Goal: Find specific page/section: Find specific page/section

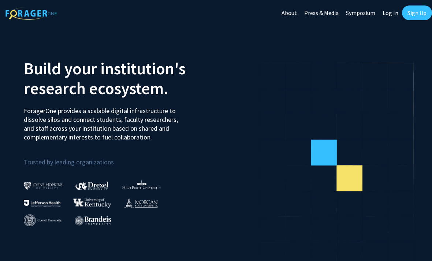
click at [391, 10] on link "Log In" at bounding box center [390, 13] width 23 height 26
select select
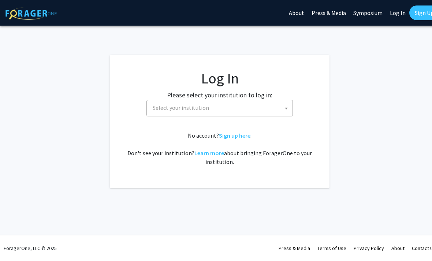
click at [274, 106] on span "Select your institution" at bounding box center [221, 107] width 143 height 15
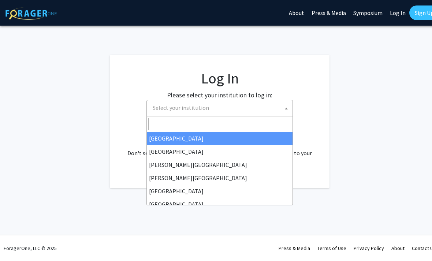
click at [232, 125] on input "Search" at bounding box center [219, 124] width 143 height 12
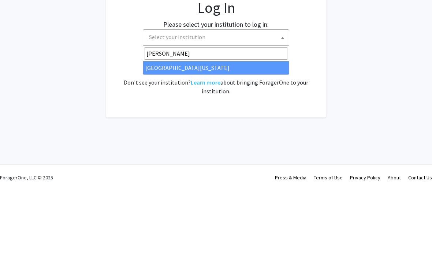
type input "kent"
select select "13"
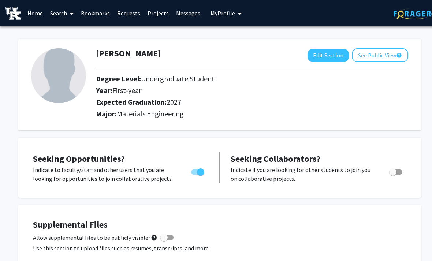
click at [327, 57] on button "Edit Section" at bounding box center [327, 56] width 41 height 14
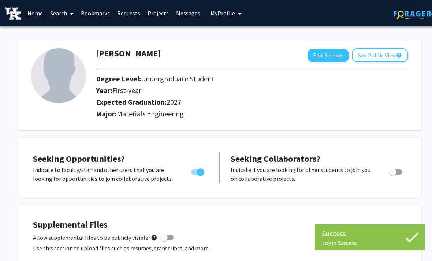
select select "first-year"
select select "2027"
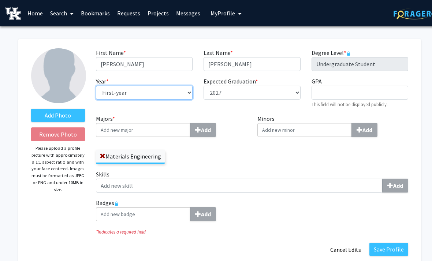
click at [187, 90] on select "--- First-year Sophomore Junior Senior Postbaccalaureate Certificate" at bounding box center [144, 93] width 97 height 14
select select "junior"
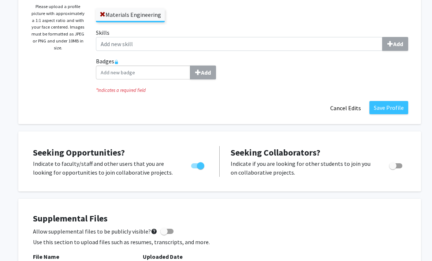
click at [398, 106] on button "Save Profile" at bounding box center [388, 107] width 39 height 13
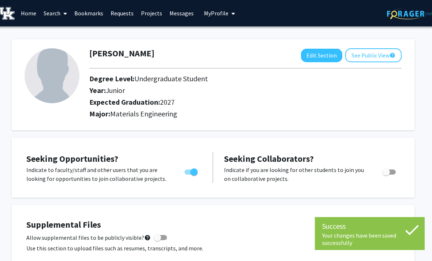
scroll to position [0, 7]
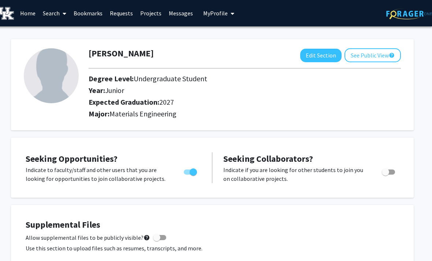
click at [59, 14] on link "Search" at bounding box center [54, 13] width 31 height 26
click at [53, 33] on span "Faculty/Staff" at bounding box center [66, 33] width 54 height 15
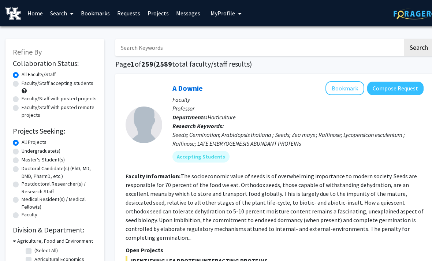
click at [280, 49] on input "Search Keywords" at bounding box center [258, 47] width 287 height 17
type input "[PERSON_NAME]"
click at [418, 47] on button "Search" at bounding box center [419, 47] width 30 height 17
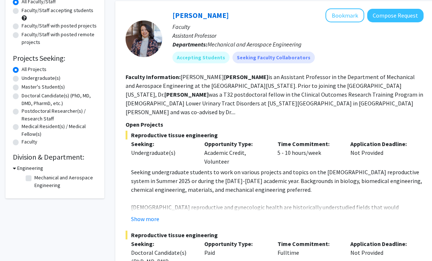
scroll to position [73, 0]
click at [148, 214] on button "Show more" at bounding box center [145, 218] width 28 height 9
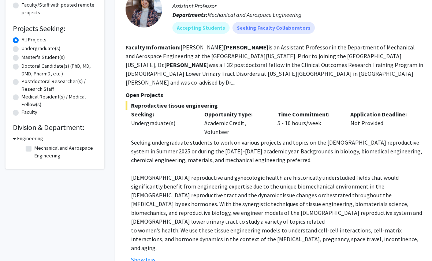
scroll to position [115, 0]
